Goal: Navigation & Orientation: Find specific page/section

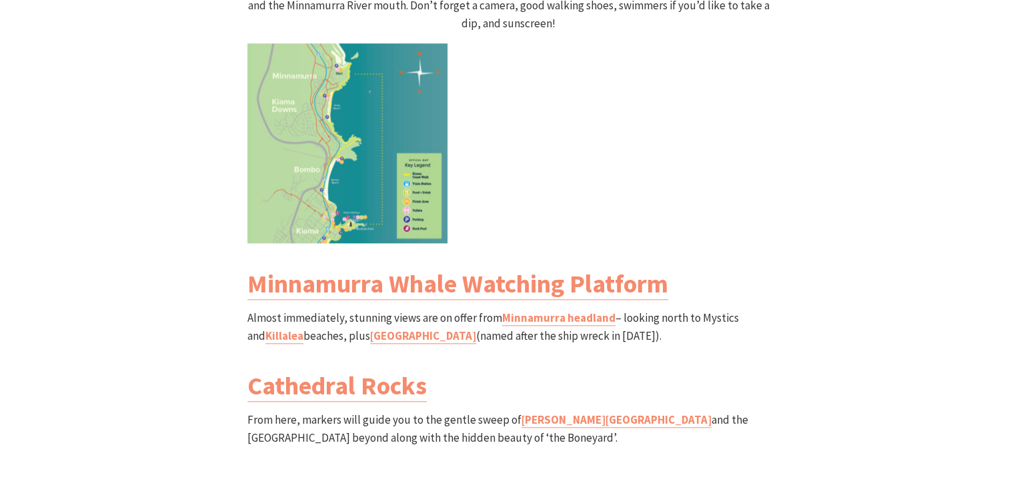
scroll to position [1467, 0]
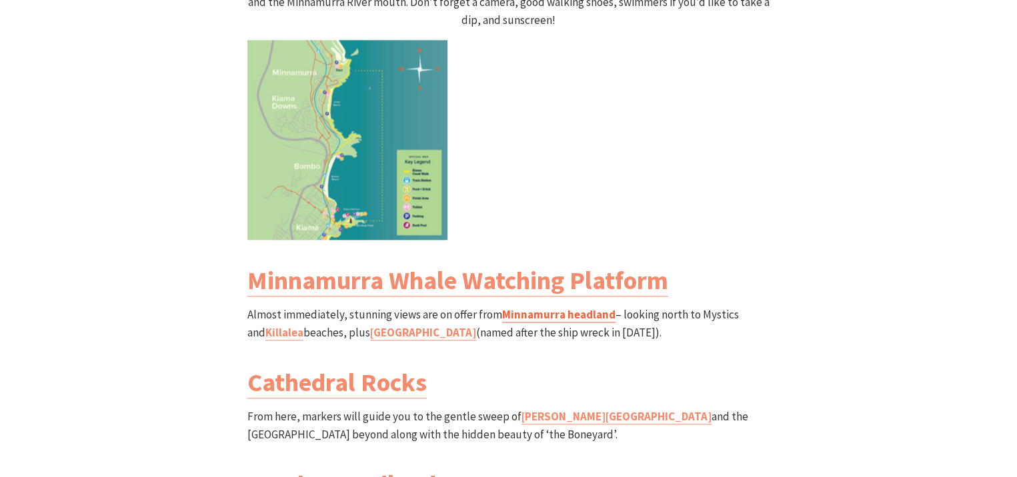
click at [584, 307] on link "Minnamurra headland" at bounding box center [558, 314] width 113 height 15
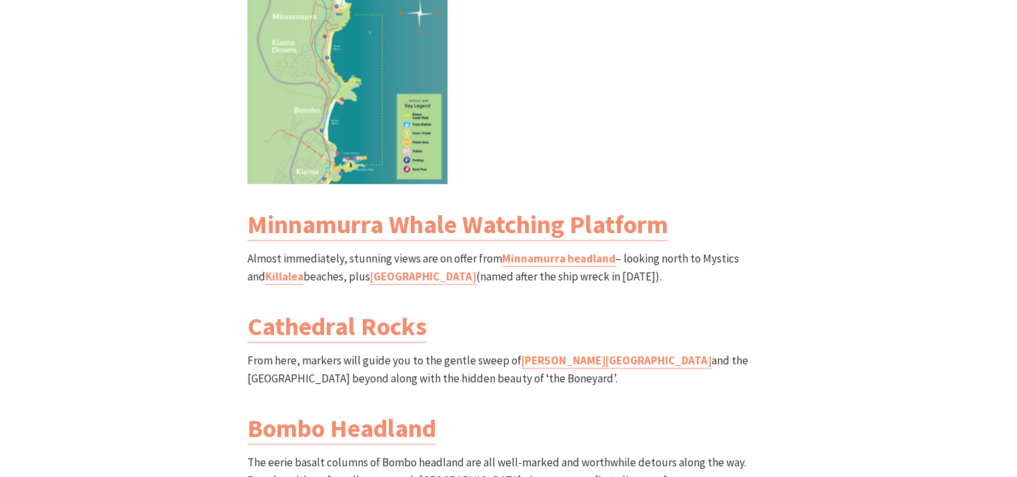
scroll to position [1600, 0]
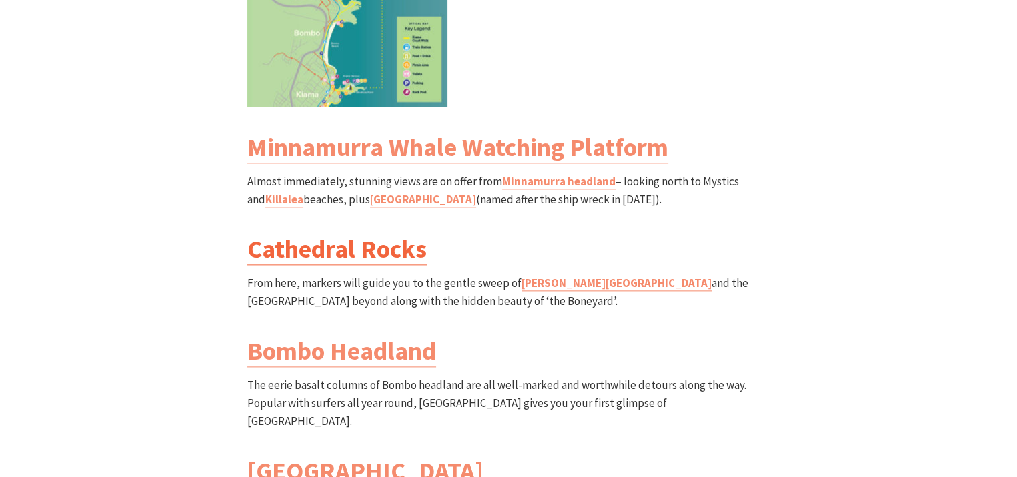
click at [359, 233] on link "Cathedral Rocks" at bounding box center [336, 249] width 179 height 32
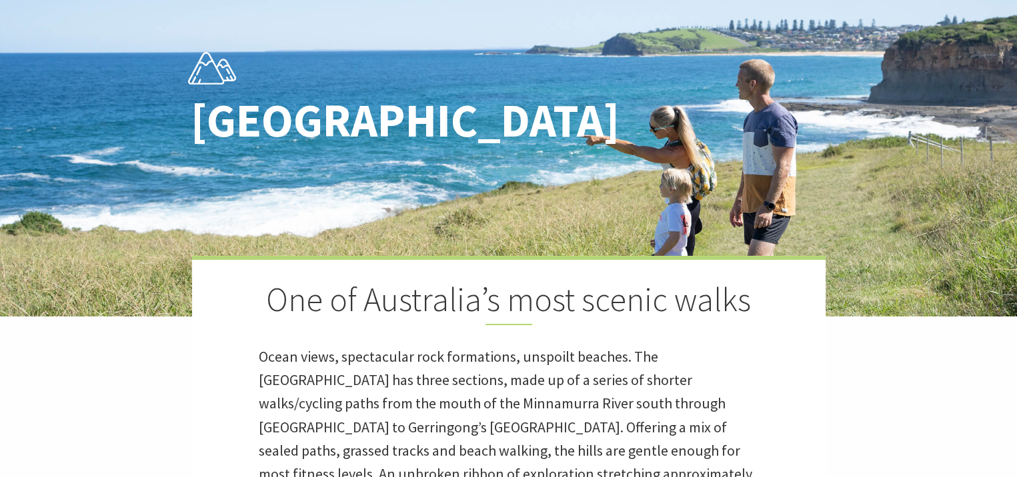
scroll to position [0, 0]
